Goal: Task Accomplishment & Management: Use online tool/utility

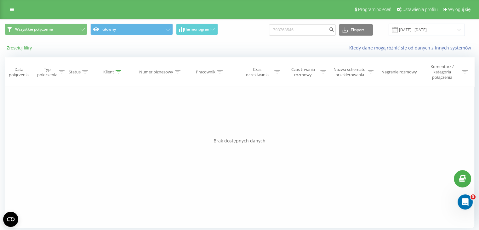
click at [18, 50] on button "Zresetuj filtry" at bounding box center [20, 48] width 30 height 6
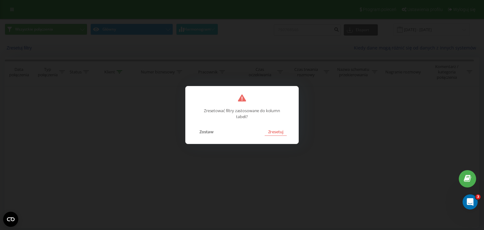
click at [286, 130] on button "Zresetuj" at bounding box center [276, 132] width 22 height 8
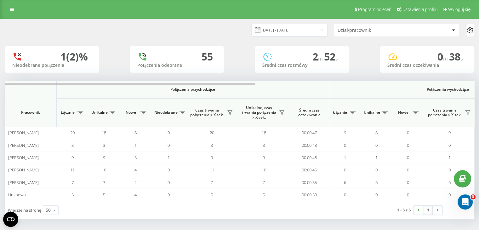
drag, startPoint x: 0, startPoint y: 0, endPoint x: 63, endPoint y: 37, distance: 73.0
click at [68, 26] on div "[DATE] - [DATE] Dział/pracownik" at bounding box center [240, 30] width 470 height 13
